Goal: Information Seeking & Learning: Check status

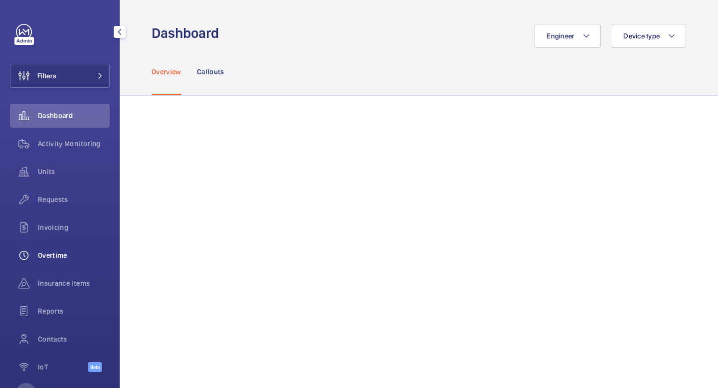
click at [63, 263] on div "Overtime" at bounding box center [60, 255] width 100 height 24
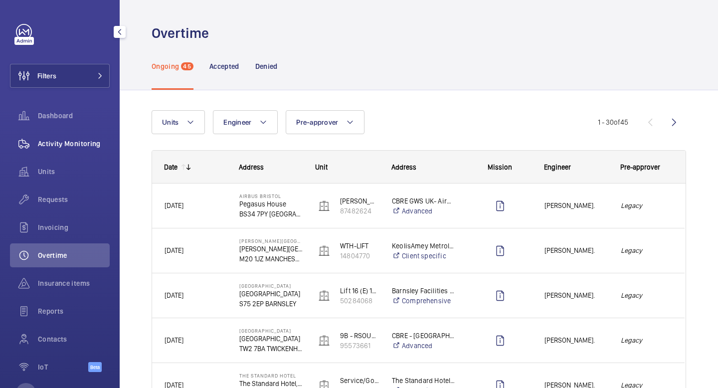
click at [75, 145] on span "Activity Monitoring" at bounding box center [74, 144] width 72 height 10
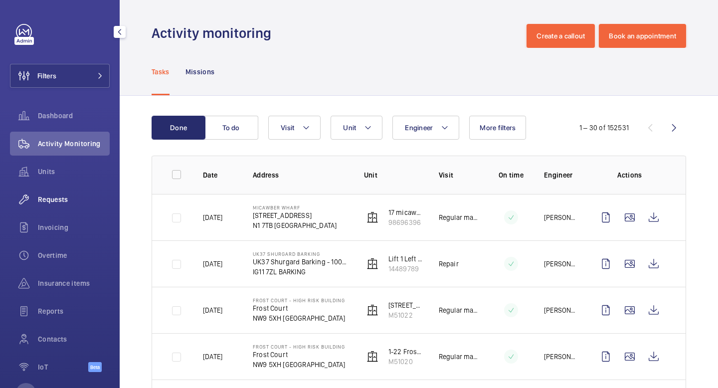
click at [77, 205] on div "Requests" at bounding box center [60, 200] width 100 height 24
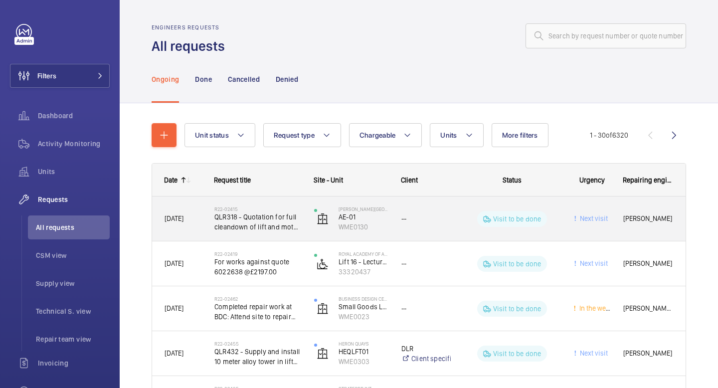
click at [418, 232] on div "--" at bounding box center [420, 218] width 61 height 31
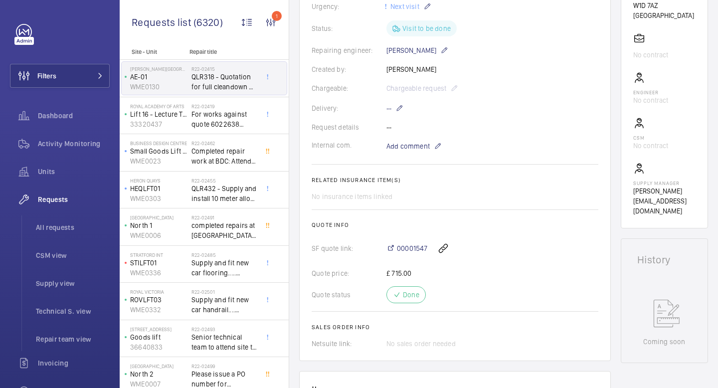
scroll to position [271, 0]
drag, startPoint x: 313, startPoint y: 280, endPoint x: 352, endPoint y: 281, distance: 38.4
click at [352, 287] on div "Quote status Done" at bounding box center [455, 295] width 287 height 17
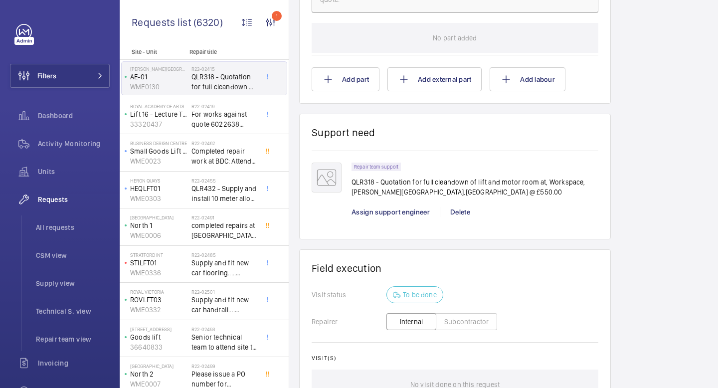
scroll to position [727, 0]
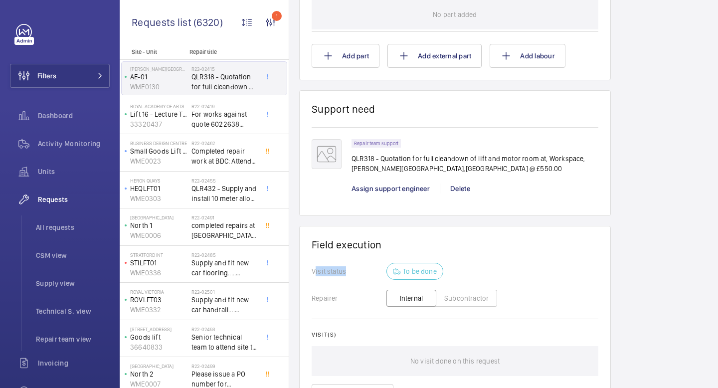
drag, startPoint x: 316, startPoint y: 255, endPoint x: 344, endPoint y: 256, distance: 28.4
click at [344, 263] on div "Visit status To be done" at bounding box center [455, 271] width 287 height 17
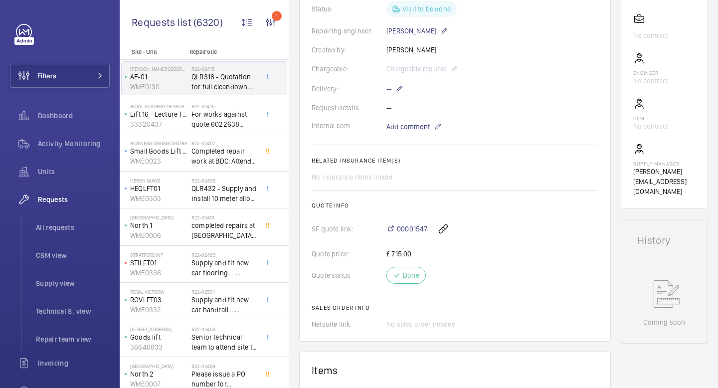
scroll to position [290, 0]
click at [62, 263] on li "CSM view" at bounding box center [69, 255] width 82 height 24
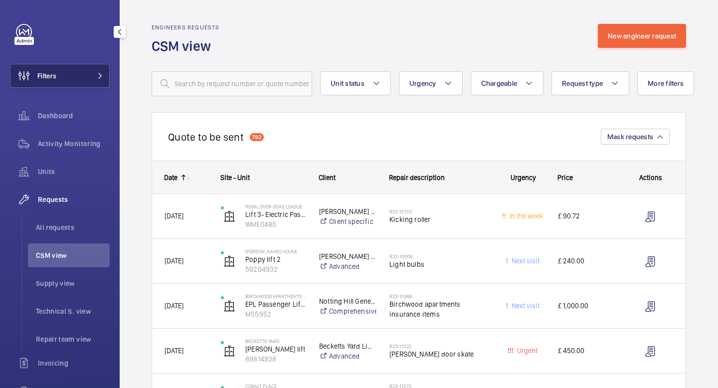
click at [84, 76] on button "Filters" at bounding box center [60, 76] width 100 height 24
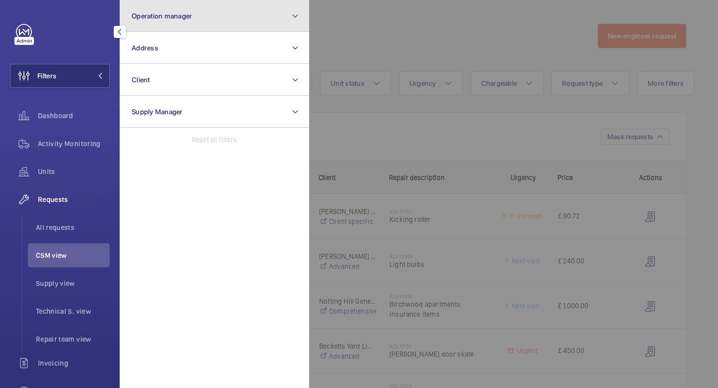
click at [189, 20] on button "Operation manager" at bounding box center [215, 16] width 190 height 32
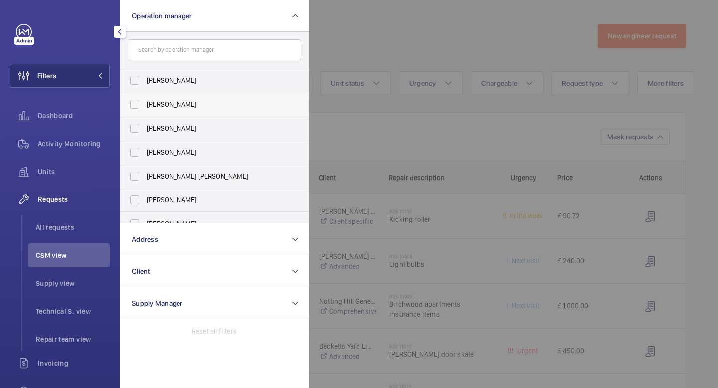
click at [161, 106] on span "[PERSON_NAME]" at bounding box center [215, 104] width 137 height 10
click at [145, 106] on input "[PERSON_NAME]" at bounding box center [135, 104] width 20 height 20
checkbox input "true"
click at [396, 128] on div at bounding box center [668, 194] width 718 height 388
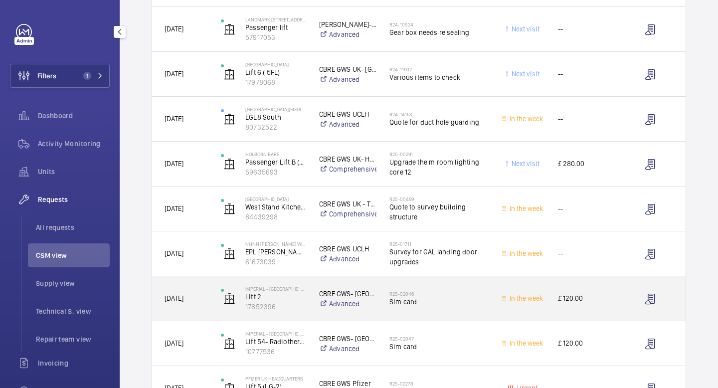
scroll to position [368, 0]
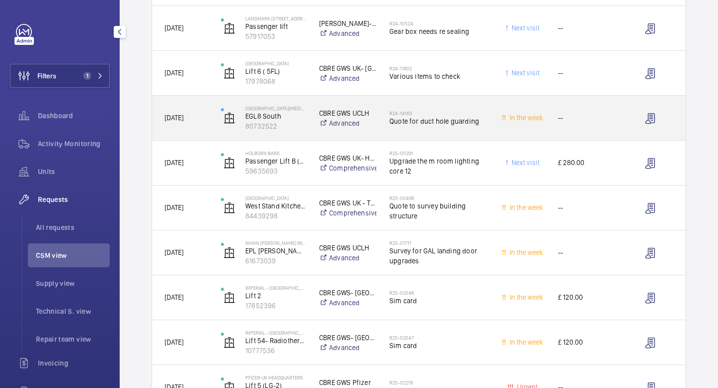
click at [445, 111] on h2 "R24-14163" at bounding box center [439, 113] width 99 height 6
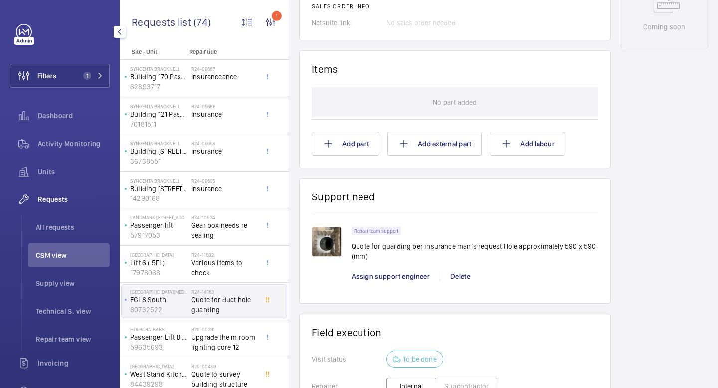
scroll to position [519, 0]
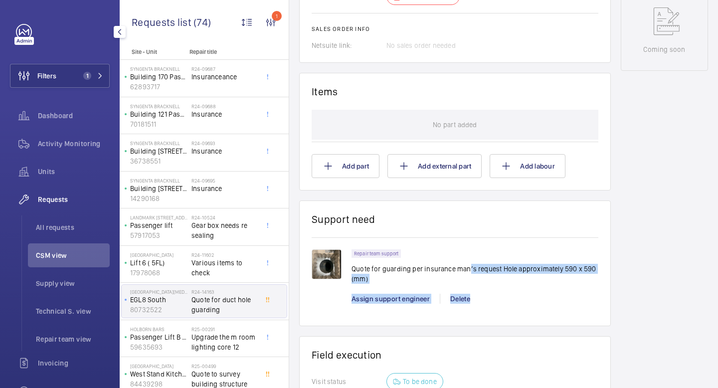
drag, startPoint x: 519, startPoint y: 301, endPoint x: 469, endPoint y: 266, distance: 60.9
click at [469, 266] on div "Repair team support Quote for guarding per insurance man’s request Hole approxi…" at bounding box center [475, 281] width 247 height 64
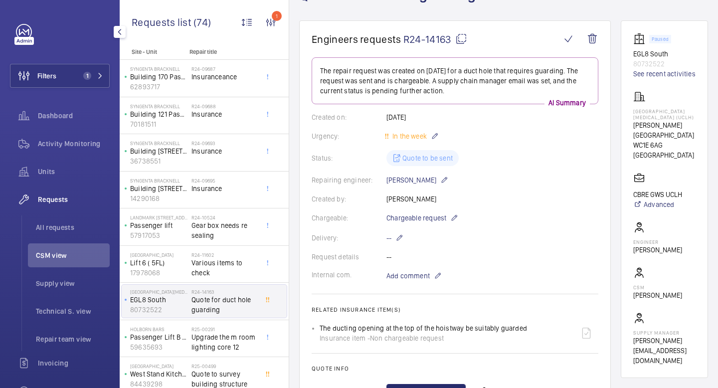
scroll to position [73, 0]
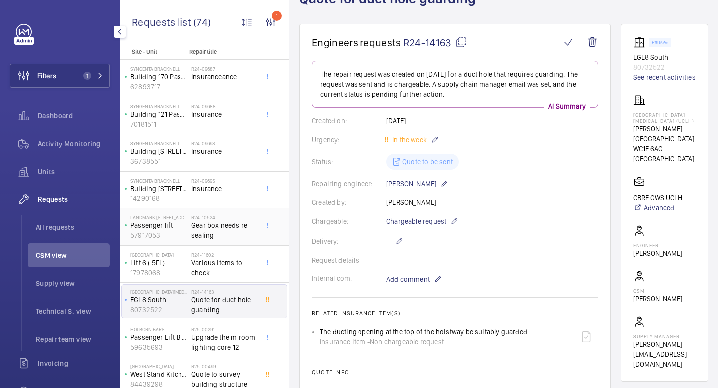
click at [212, 226] on span "Gear box needs re sealing" at bounding box center [225, 230] width 66 height 20
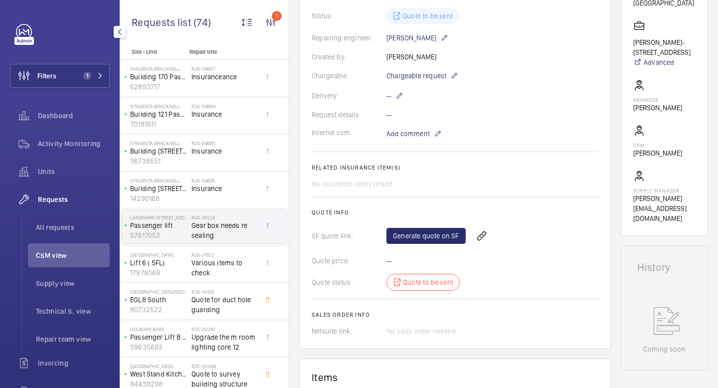
scroll to position [224, 0]
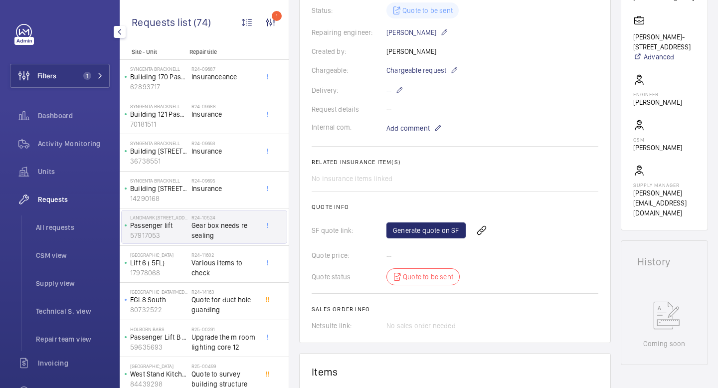
click at [118, 30] on mat-icon "button" at bounding box center [120, 32] width 12 height 8
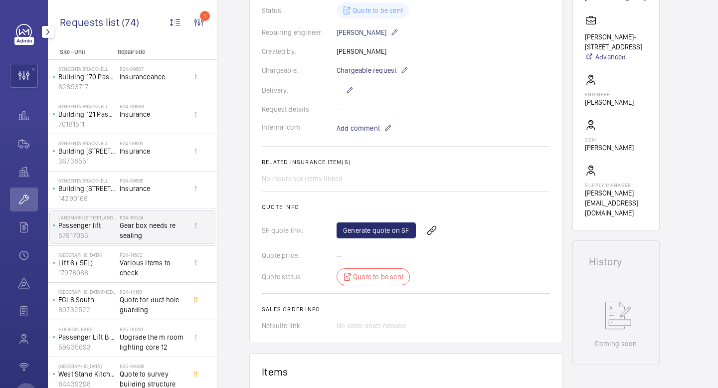
click at [28, 197] on wm-front-icon-button at bounding box center [24, 200] width 28 height 24
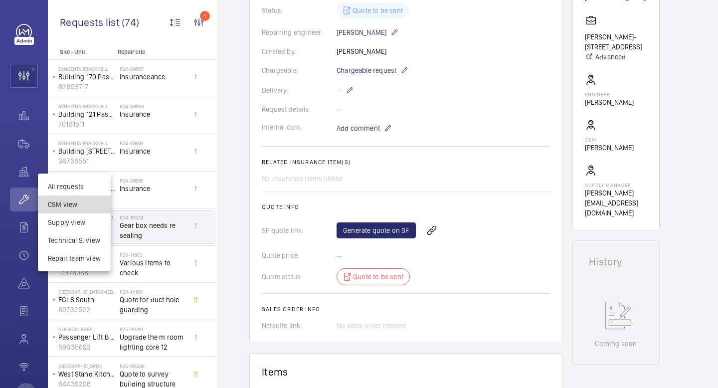
click at [77, 201] on span "CSM view" at bounding box center [74, 205] width 53 height 10
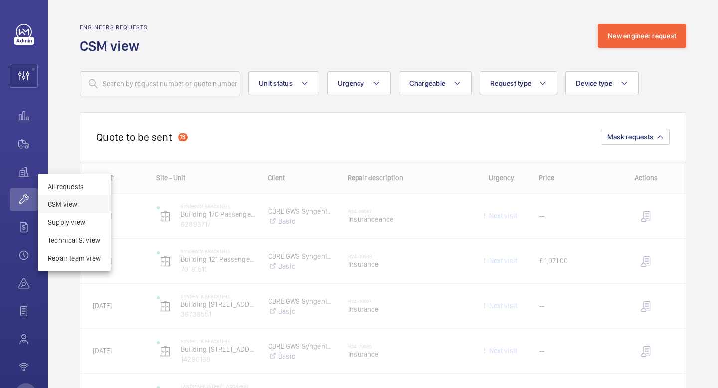
click at [249, 145] on div at bounding box center [359, 194] width 718 height 388
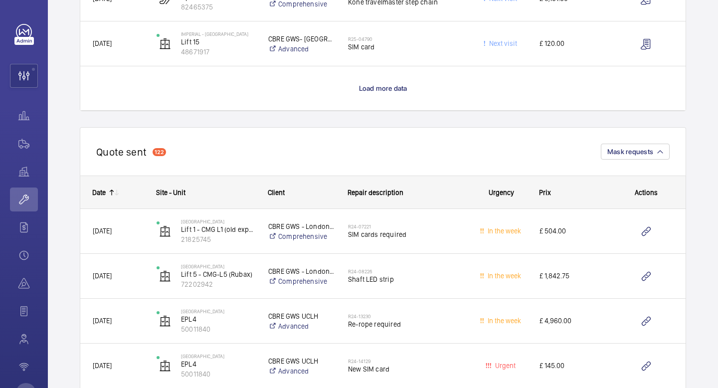
scroll to position [1107, 0]
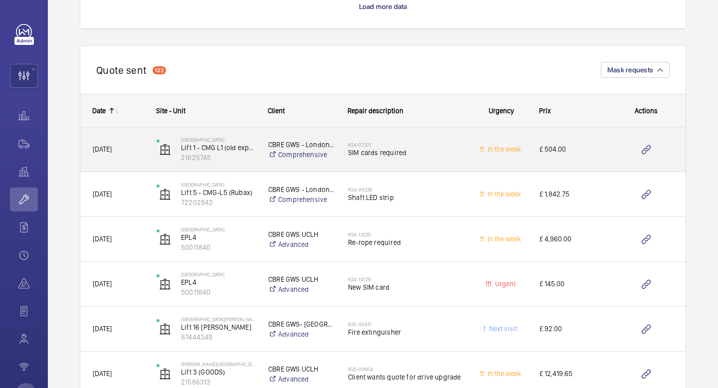
click at [418, 159] on div "R24-07221 SIM cards required" at bounding box center [405, 149] width 115 height 29
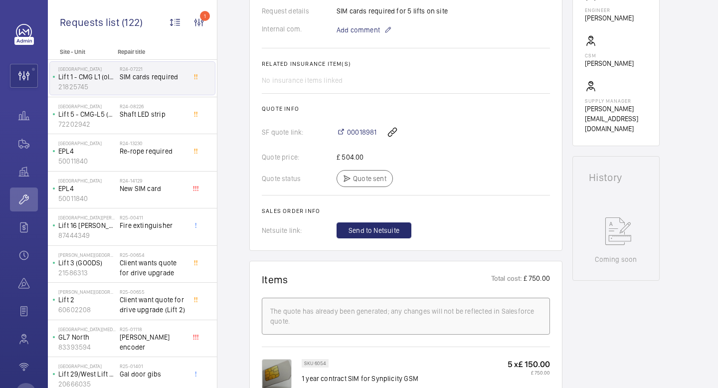
scroll to position [324, 0]
click at [373, 136] on span "00018981" at bounding box center [361, 131] width 29 height 10
